Goal: Transaction & Acquisition: Purchase product/service

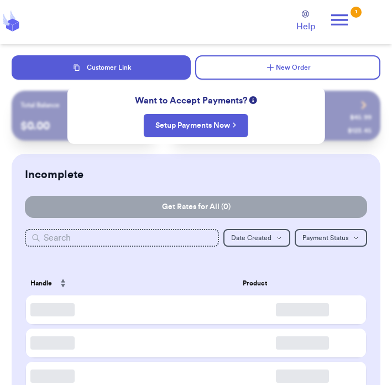
checkbox input "false"
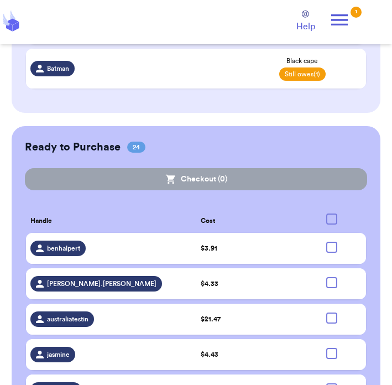
scroll to position [664, 0]
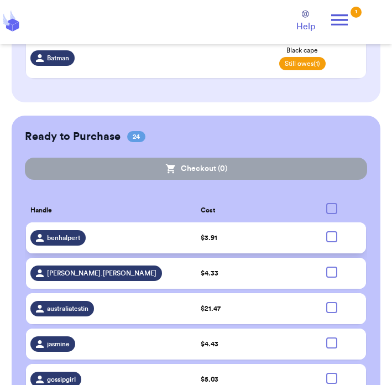
click at [118, 238] on div "benhalpert" at bounding box center [110, 237] width 161 height 15
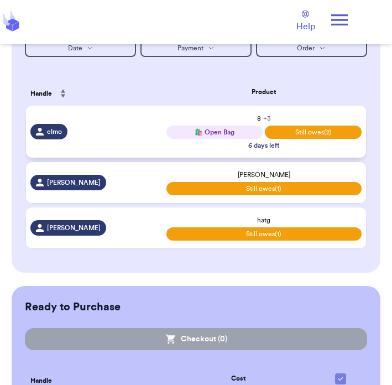
scroll to position [214, 0]
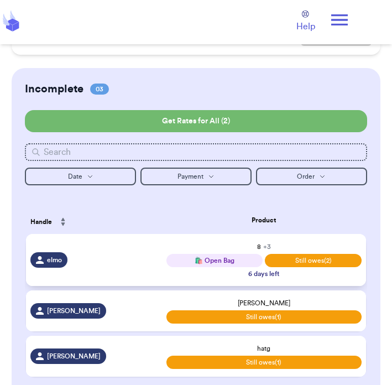
click at [100, 252] on div "elmo" at bounding box center [93, 259] width 127 height 15
select select "paid"
select select "unpaid"
select select "paid"
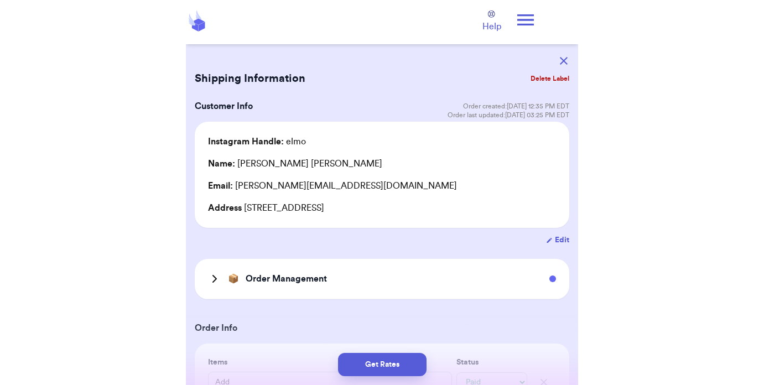
scroll to position [0, 0]
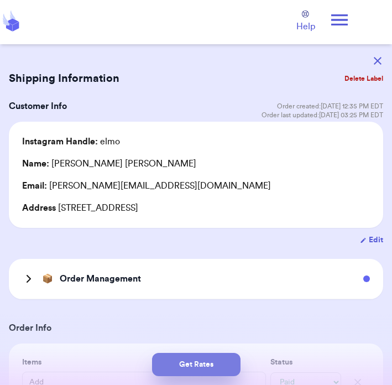
click at [203, 353] on button "Get Rates" at bounding box center [196, 364] width 89 height 23
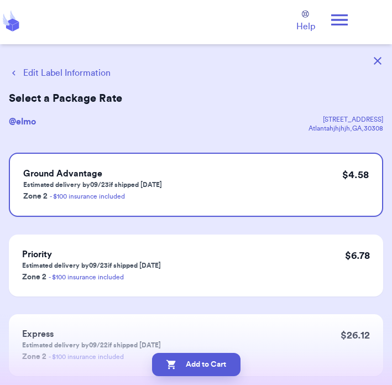
click at [59, 74] on button "Edit Label Information" at bounding box center [60, 72] width 102 height 13
select select "paid"
select select "unpaid"
select select "paid"
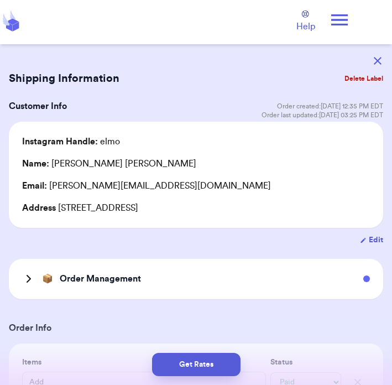
type input "23"
type input "17"
click at [377, 54] on button "button" at bounding box center [378, 61] width 24 height 24
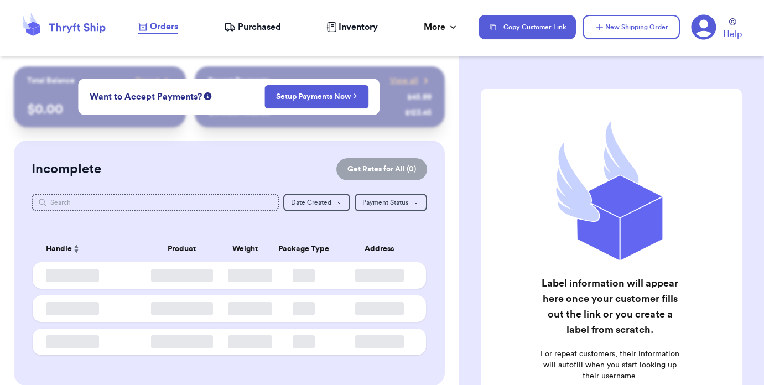
checkbox input "false"
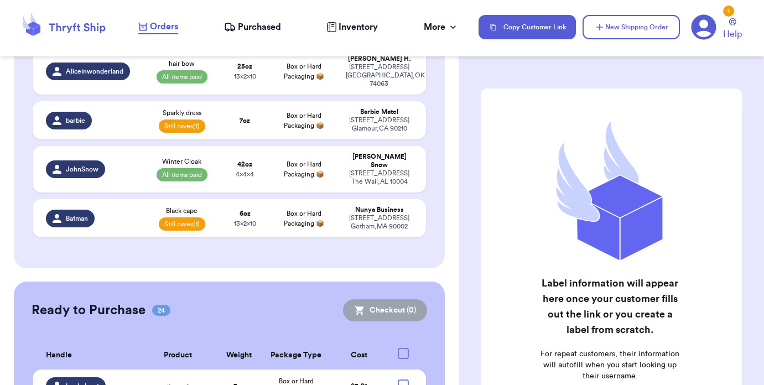
scroll to position [668, 0]
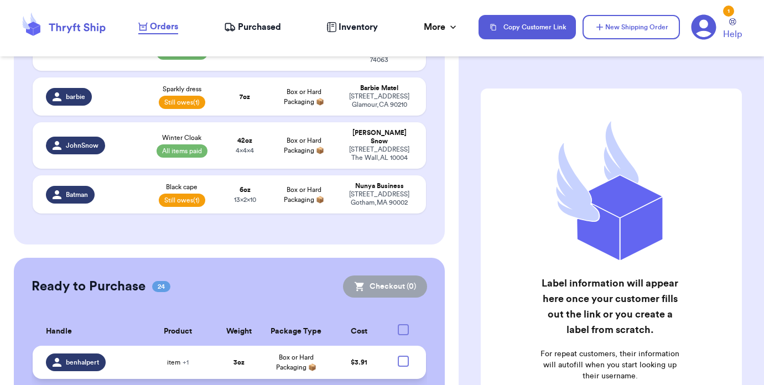
click at [302, 346] on td "Box or Hard Packaging 📦" at bounding box center [296, 362] width 69 height 33
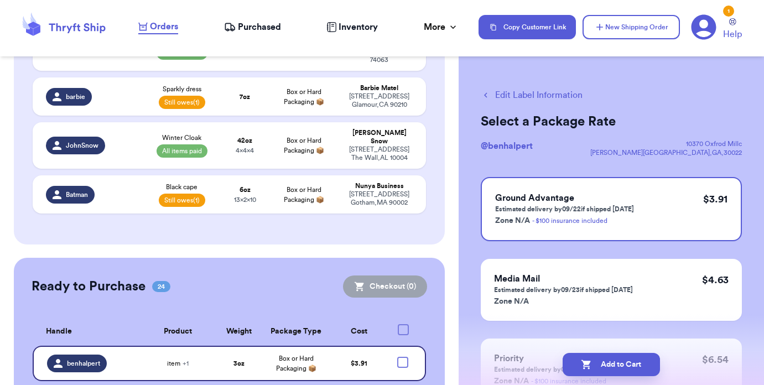
click at [525, 96] on button "Edit Label Information" at bounding box center [532, 95] width 102 height 13
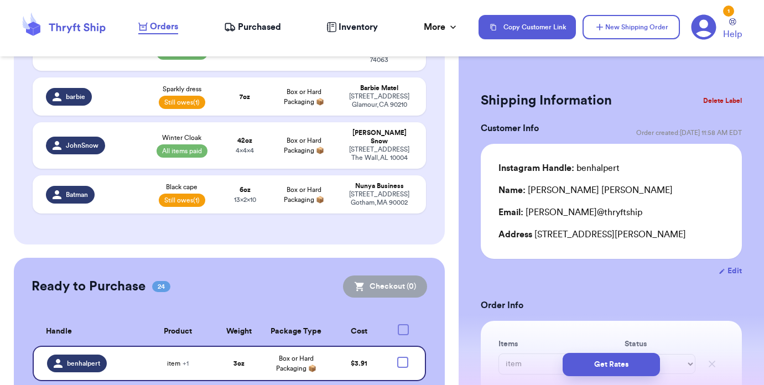
scroll to position [723, 0]
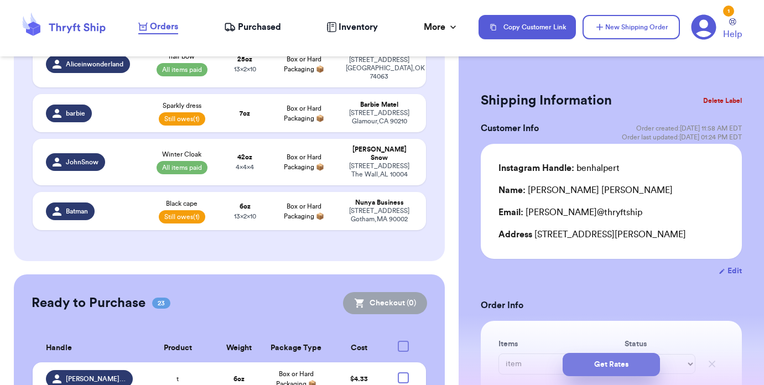
click at [592, 354] on button "Get Rates" at bounding box center [611, 364] width 97 height 23
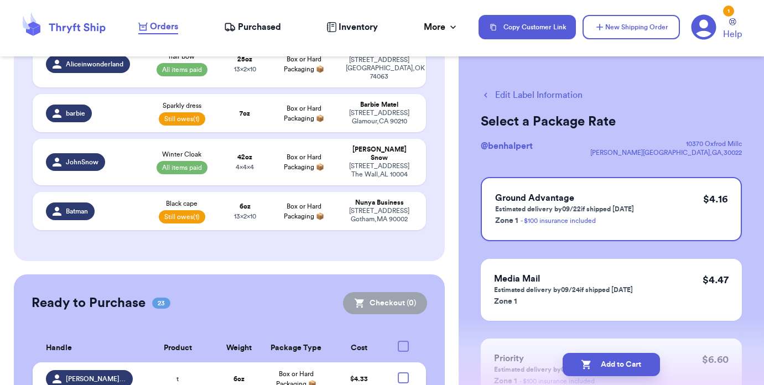
click at [363, 376] on span "$ 4.33" at bounding box center [359, 379] width 18 height 7
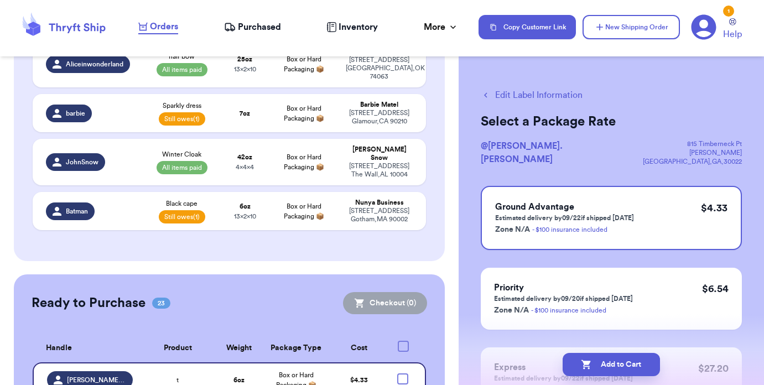
click at [507, 100] on button "Edit Label Information" at bounding box center [532, 95] width 102 height 13
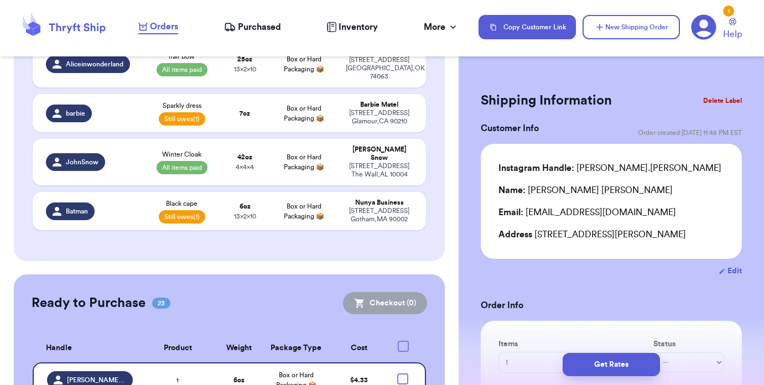
scroll to position [776, 0]
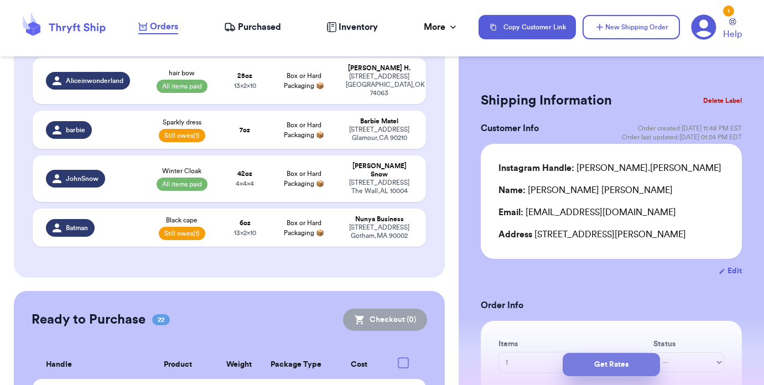
click at [595, 353] on button "Get Rates" at bounding box center [611, 364] width 97 height 23
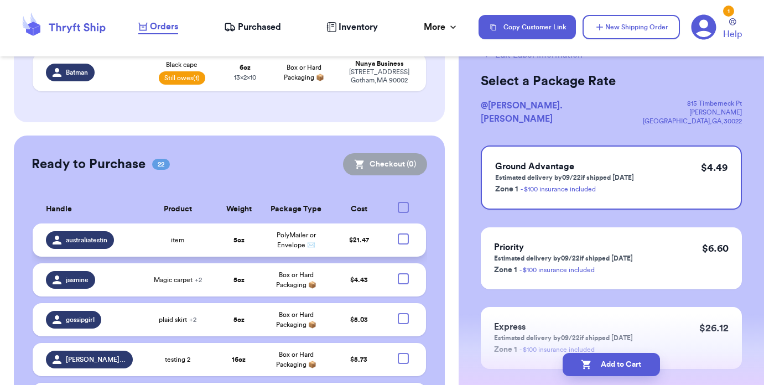
scroll to position [702, 0]
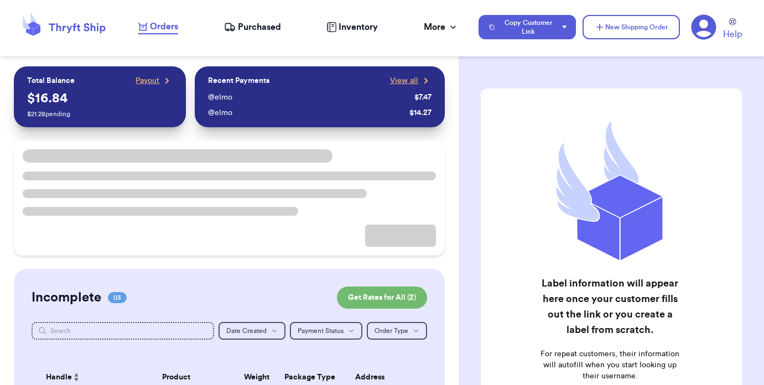
click at [711, 28] on icon at bounding box center [703, 27] width 25 height 25
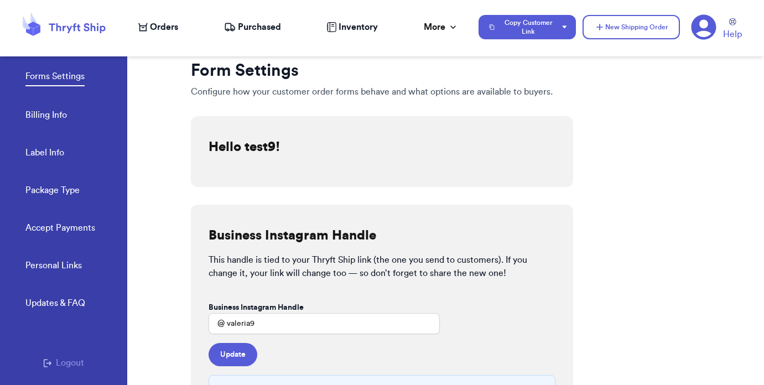
click at [67, 356] on button "Logout" at bounding box center [63, 362] width 41 height 13
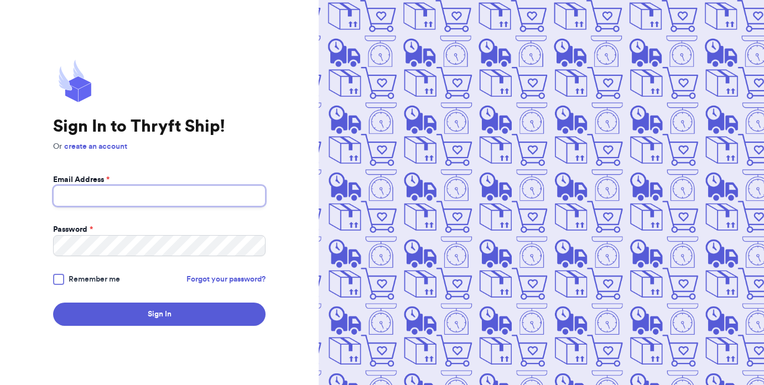
click at [113, 204] on input "Email Address *" at bounding box center [159, 195] width 212 height 21
type input "[EMAIL_ADDRESS][DOMAIN_NAME]"
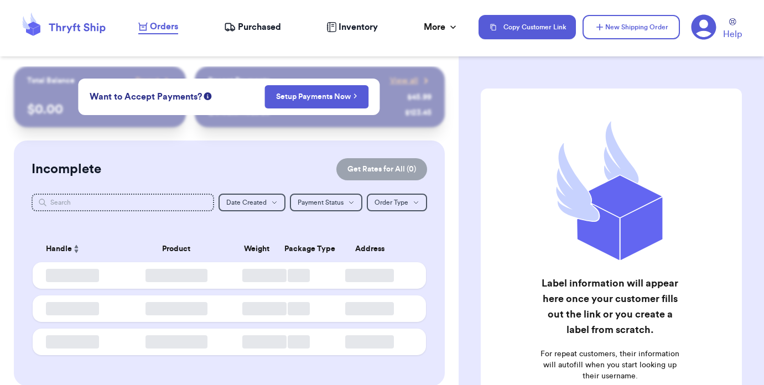
checkbox input "false"
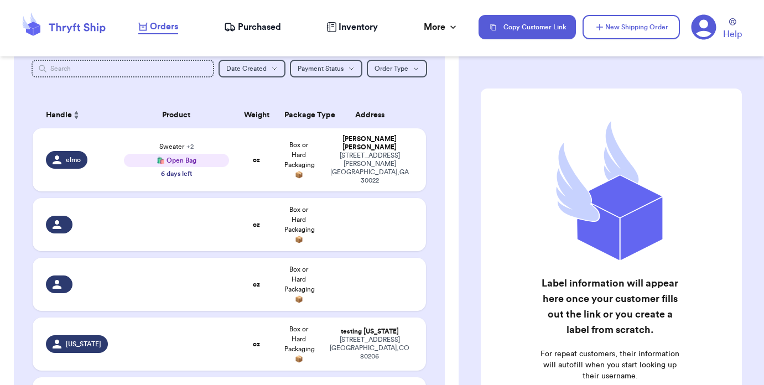
scroll to position [107, 0]
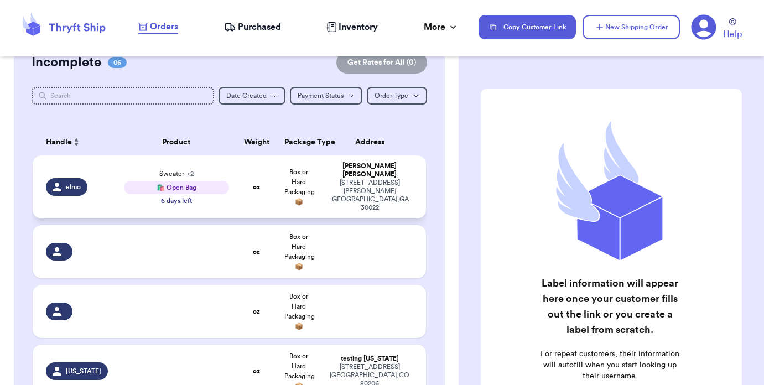
click at [315, 206] on td "Box or Hard Packaging 📦" at bounding box center [299, 186] width 42 height 63
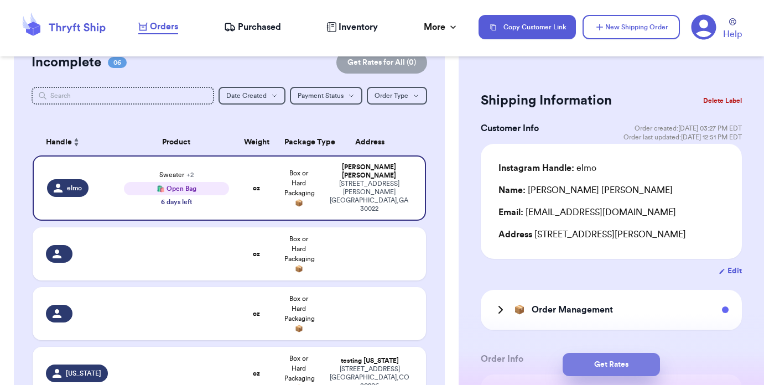
click at [600, 365] on button "Get Rates" at bounding box center [611, 364] width 97 height 23
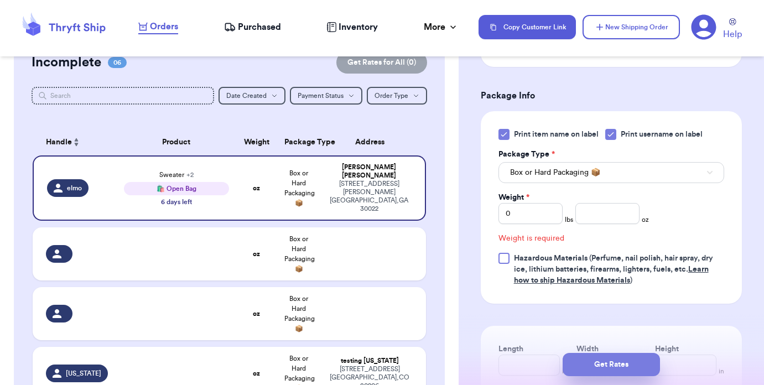
scroll to position [601, 0]
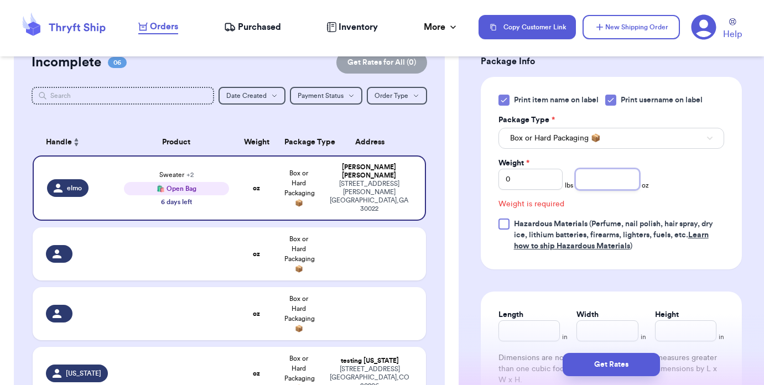
click at [590, 190] on input "number" at bounding box center [607, 179] width 64 height 21
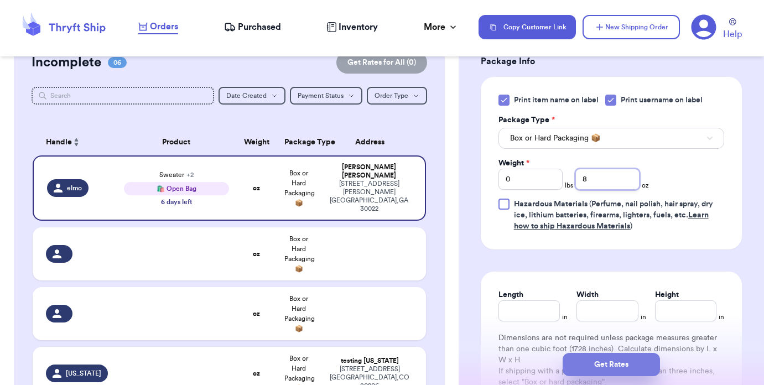
type input "8"
click at [595, 367] on button "Get Rates" at bounding box center [611, 364] width 97 height 23
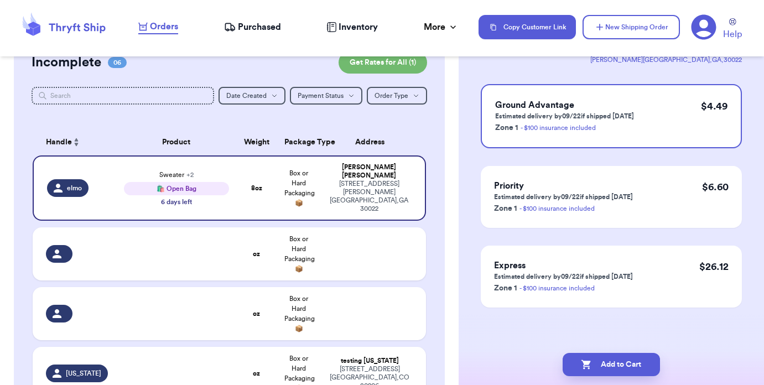
scroll to position [0, 0]
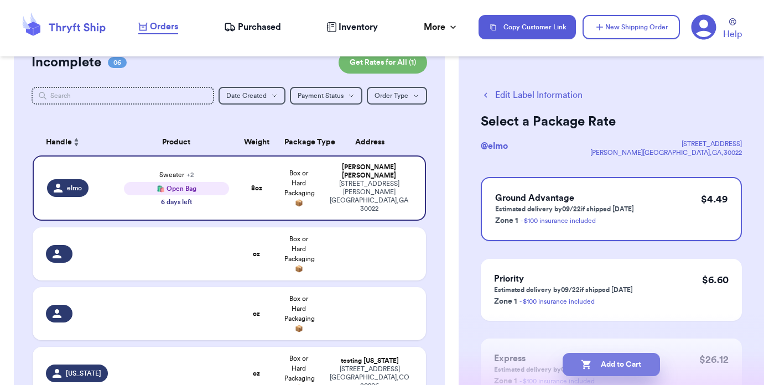
click at [592, 366] on button "Add to Cart" at bounding box center [611, 364] width 97 height 23
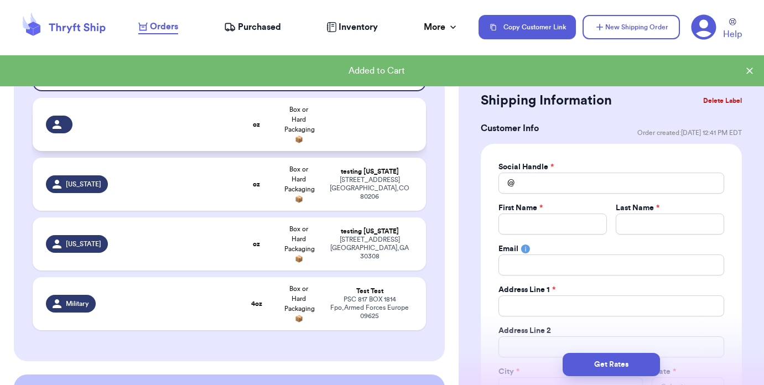
scroll to position [460, 0]
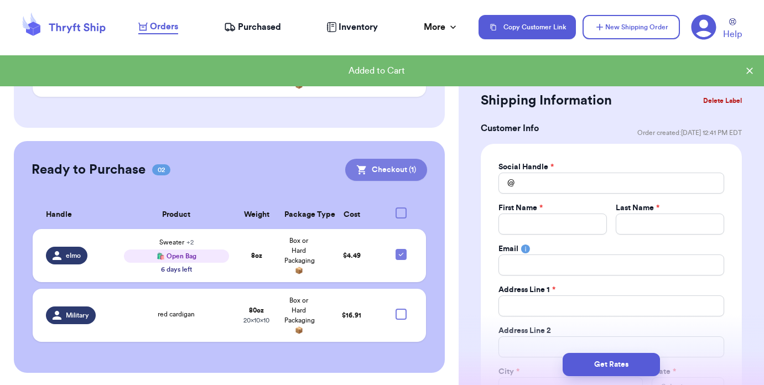
click at [387, 167] on button "Checkout ( 1 )" at bounding box center [386, 170] width 82 height 22
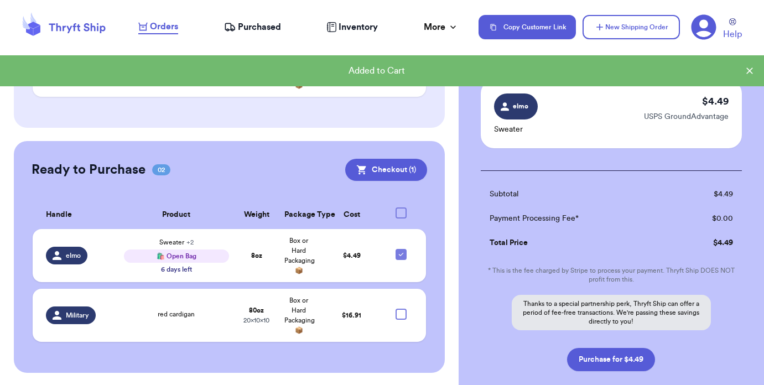
scroll to position [77, 0]
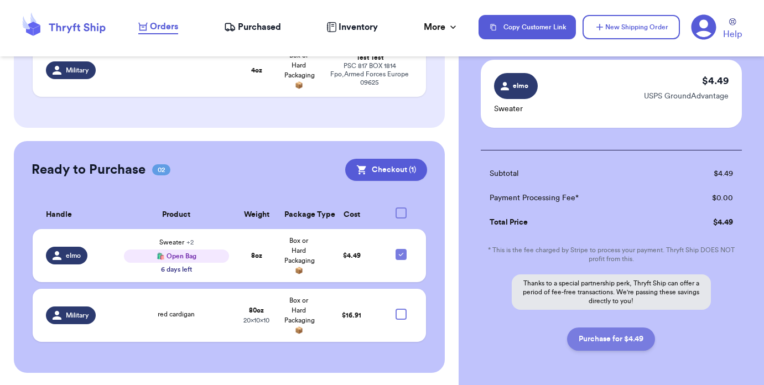
click at [582, 333] on button "Purchase for $4.49" at bounding box center [611, 338] width 88 height 23
checkbox input "false"
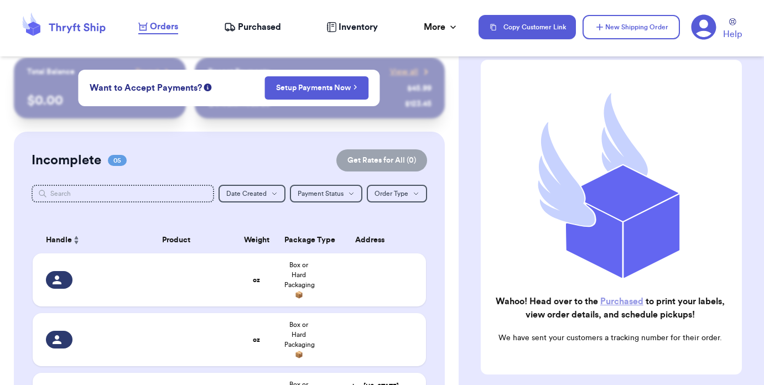
scroll to position [0, 0]
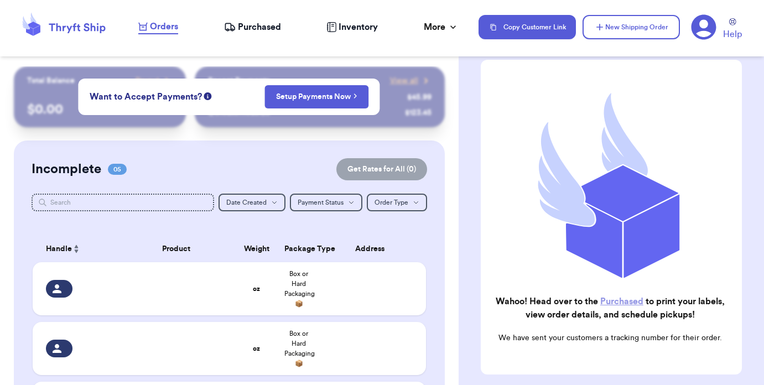
click at [700, 19] on icon at bounding box center [703, 27] width 25 height 25
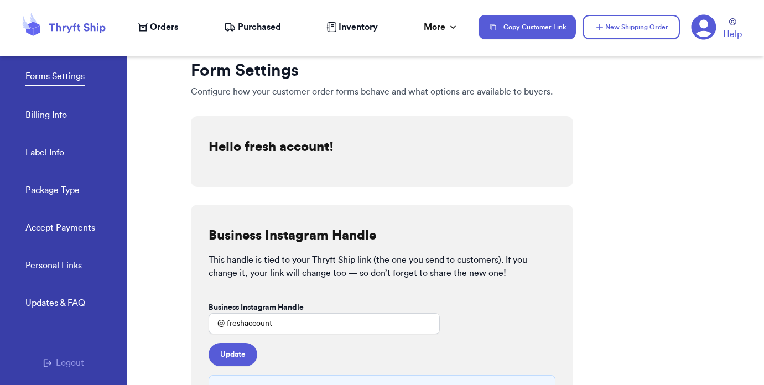
click at [53, 150] on link "Label Info" at bounding box center [44, 153] width 39 height 15
select select "GA"
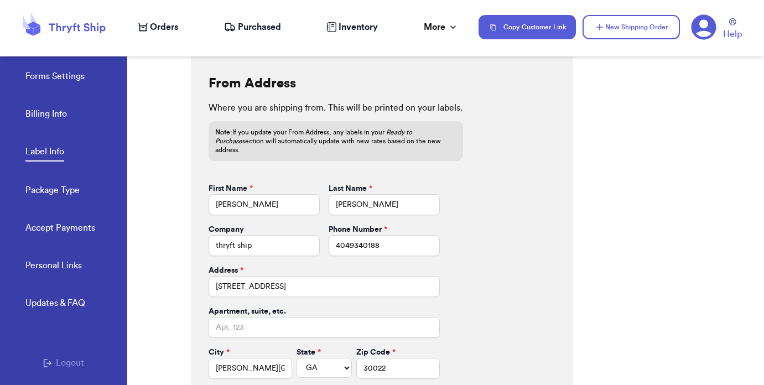
scroll to position [491, 0]
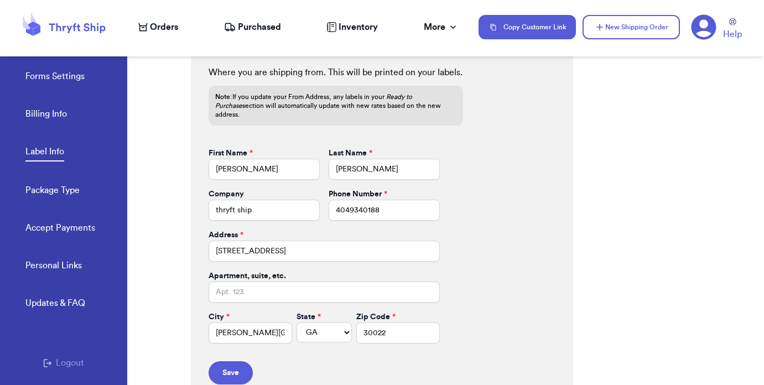
click at [254, 23] on span "Purchased" at bounding box center [259, 26] width 43 height 13
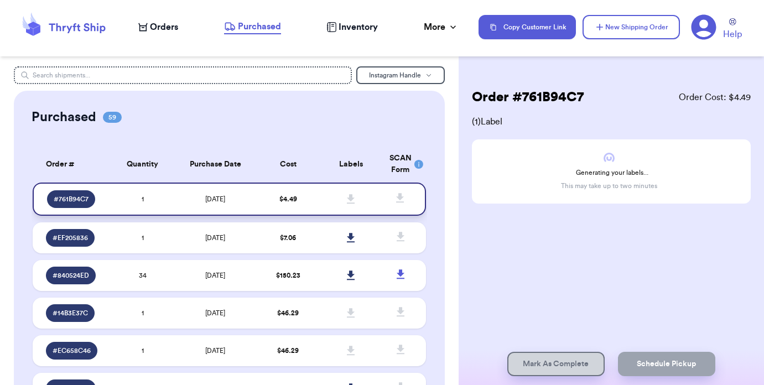
click at [249, 197] on td "[DATE]" at bounding box center [215, 199] width 82 height 33
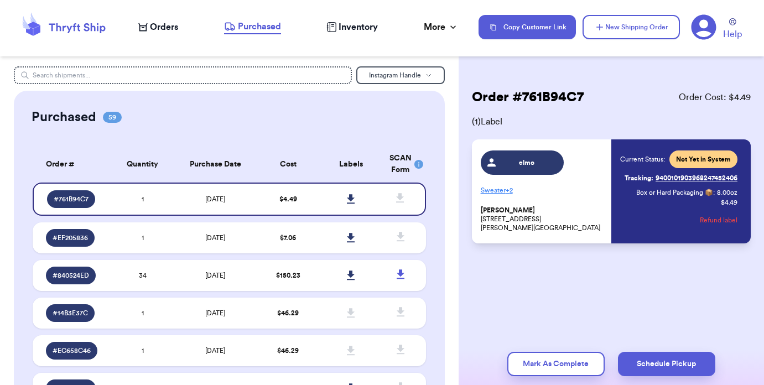
click at [505, 192] on p "Sweater + 2" at bounding box center [543, 190] width 124 height 18
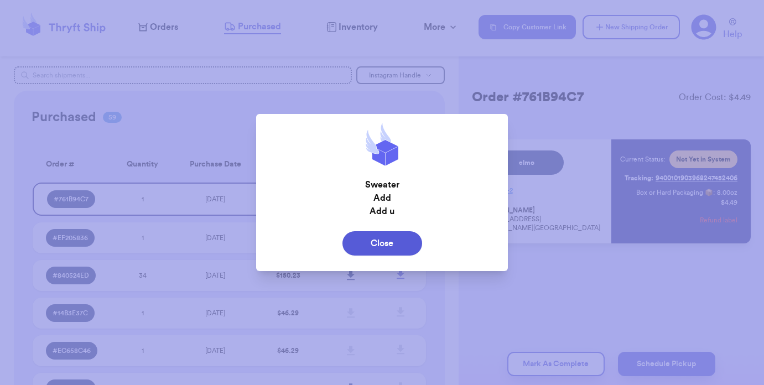
click at [419, 234] on div "Close" at bounding box center [382, 243] width 234 height 24
click at [412, 239] on button "Close" at bounding box center [382, 243] width 80 height 24
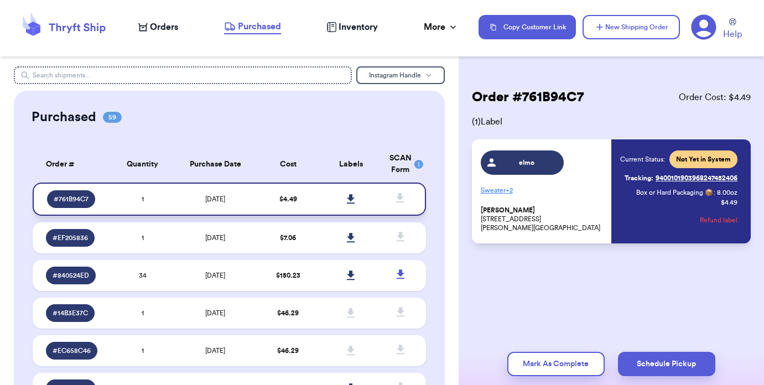
click at [345, 198] on link at bounding box center [351, 199] width 24 height 24
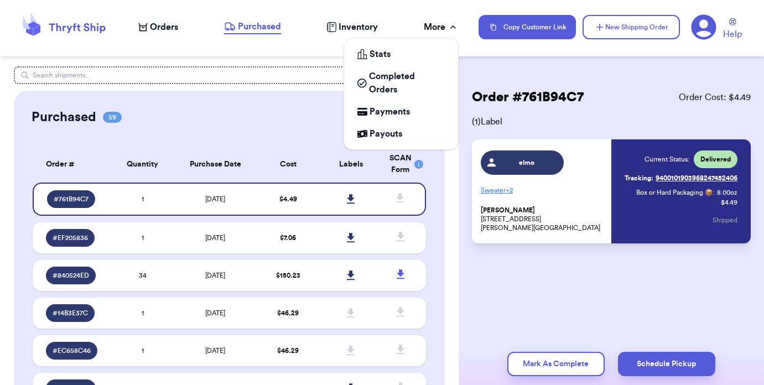
click at [426, 22] on div "More" at bounding box center [441, 26] width 35 height 13
click at [400, 79] on span "Completed Orders" at bounding box center [407, 83] width 76 height 27
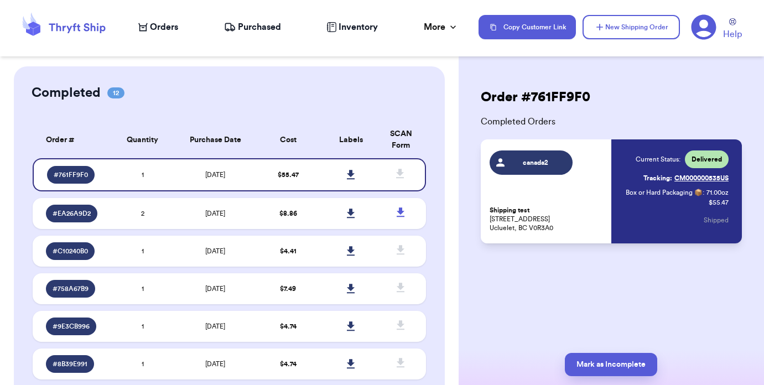
click at [248, 30] on span "Purchased" at bounding box center [259, 26] width 43 height 13
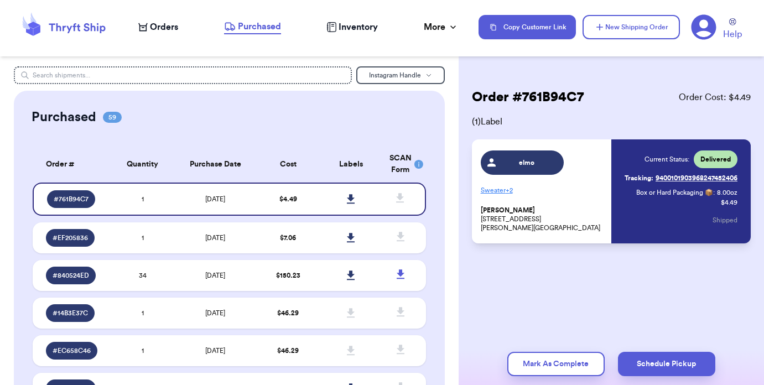
click at [170, 33] on span "Orders" at bounding box center [164, 26] width 28 height 13
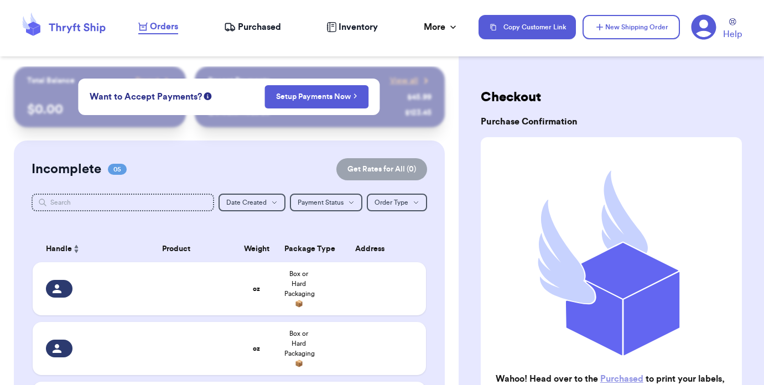
click at [436, 34] on nav "Orders Purchased Inventory More Stats Completed Orders Payments Payouts Copy Cu…" at bounding box center [445, 27] width 637 height 37
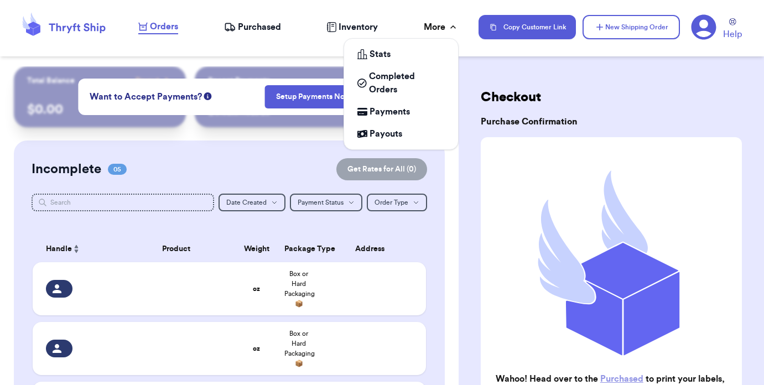
click at [435, 29] on div "More" at bounding box center [441, 26] width 35 height 13
click at [396, 74] on span "Completed Orders" at bounding box center [407, 83] width 76 height 27
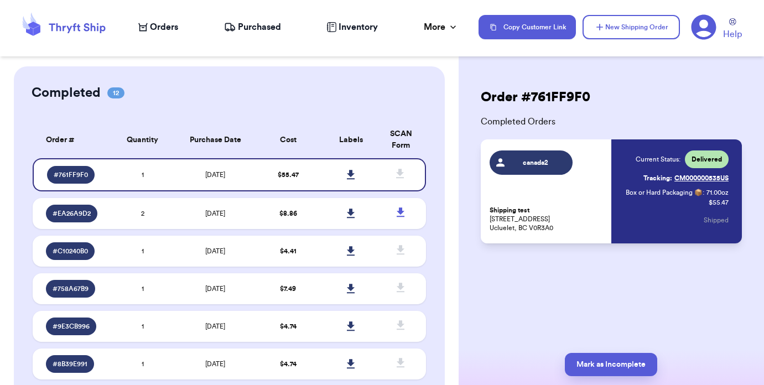
click at [518, 98] on h2 "Order # 761FF9F0" at bounding box center [535, 98] width 127 height 18
drag, startPoint x: 476, startPoint y: 95, endPoint x: 581, endPoint y: 107, distance: 105.2
click at [581, 107] on div "Order # 761FF9F0 Completed Orders canada2 Shipping test [STREET_ADDRESS] Curren…" at bounding box center [611, 166] width 279 height 155
drag, startPoint x: 48, startPoint y: 142, endPoint x: 86, endPoint y: 142, distance: 38.2
click at [86, 142] on th "Order #" at bounding box center [72, 140] width 79 height 37
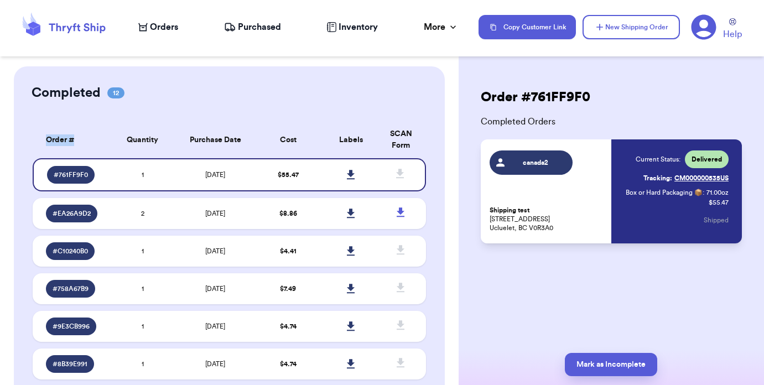
click at [86, 142] on th "Order #" at bounding box center [72, 140] width 79 height 37
